Goal: Task Accomplishment & Management: Manage account settings

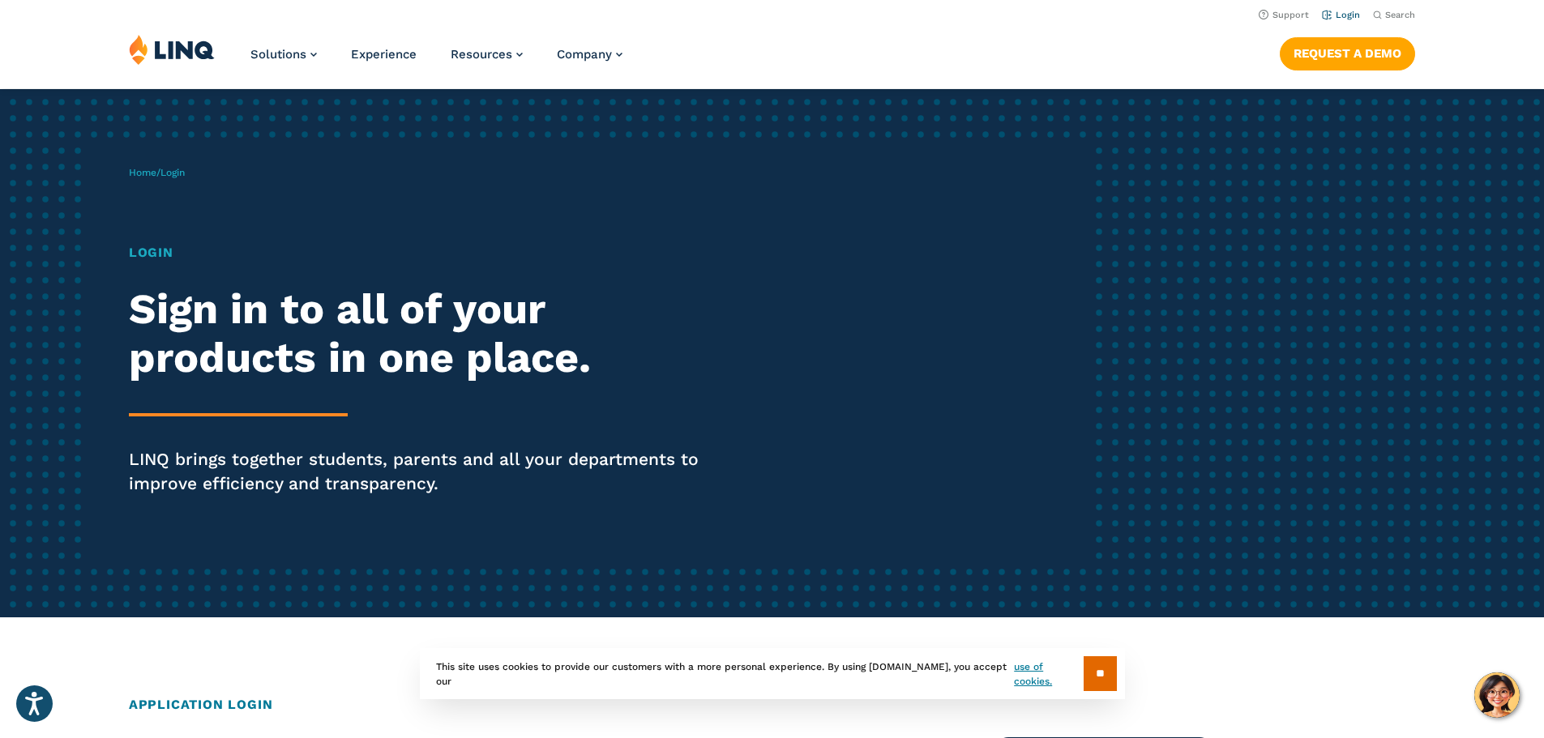
click at [1349, 12] on link "Login" at bounding box center [1341, 15] width 38 height 11
click at [1353, 11] on link "Login" at bounding box center [1341, 15] width 38 height 11
